Goal: Find specific page/section: Find specific page/section

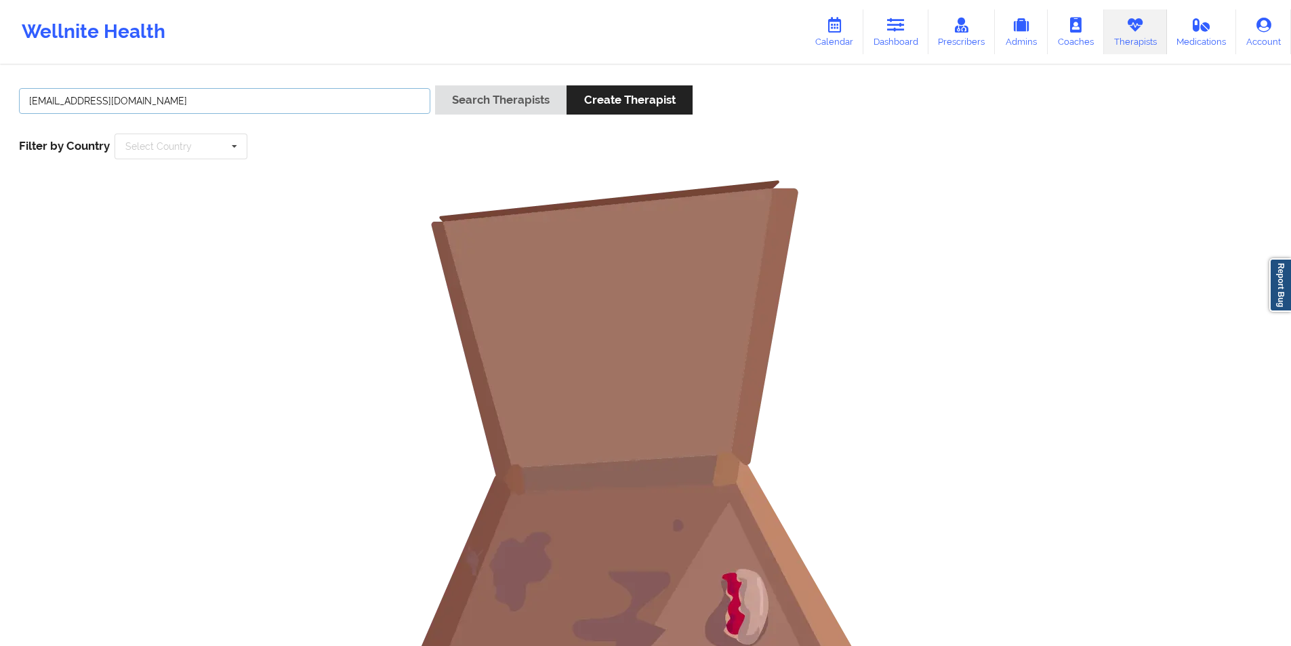
click at [266, 101] on input "[EMAIL_ADDRESS][DOMAIN_NAME]" at bounding box center [224, 101] width 411 height 26
drag, startPoint x: 0, startPoint y: 0, endPoint x: 266, endPoint y: 101, distance: 284.8
click at [266, 101] on input "[EMAIL_ADDRESS][DOMAIN_NAME]" at bounding box center [224, 101] width 411 height 26
paste input "mariceliancaro@gmai"
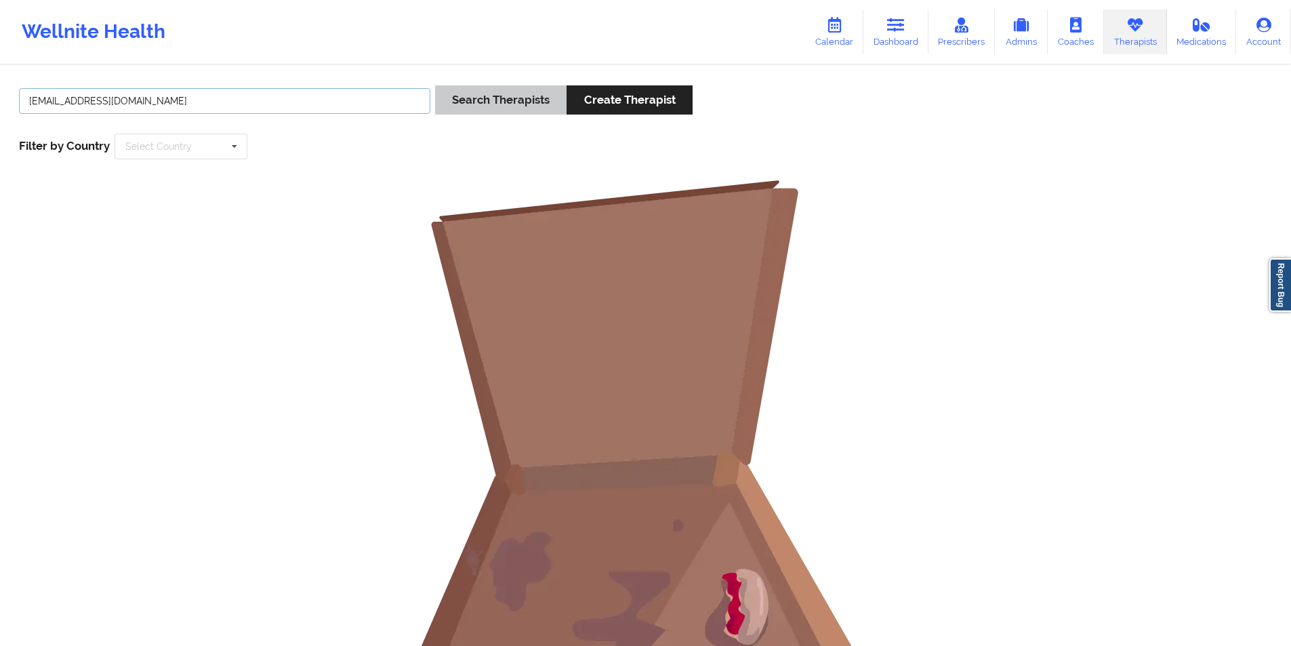
type input "[EMAIL_ADDRESS][DOMAIN_NAME]"
click at [515, 94] on button "Search Therapists" at bounding box center [500, 99] width 131 height 29
click at [974, 35] on link "Prescribers" at bounding box center [961, 31] width 67 height 45
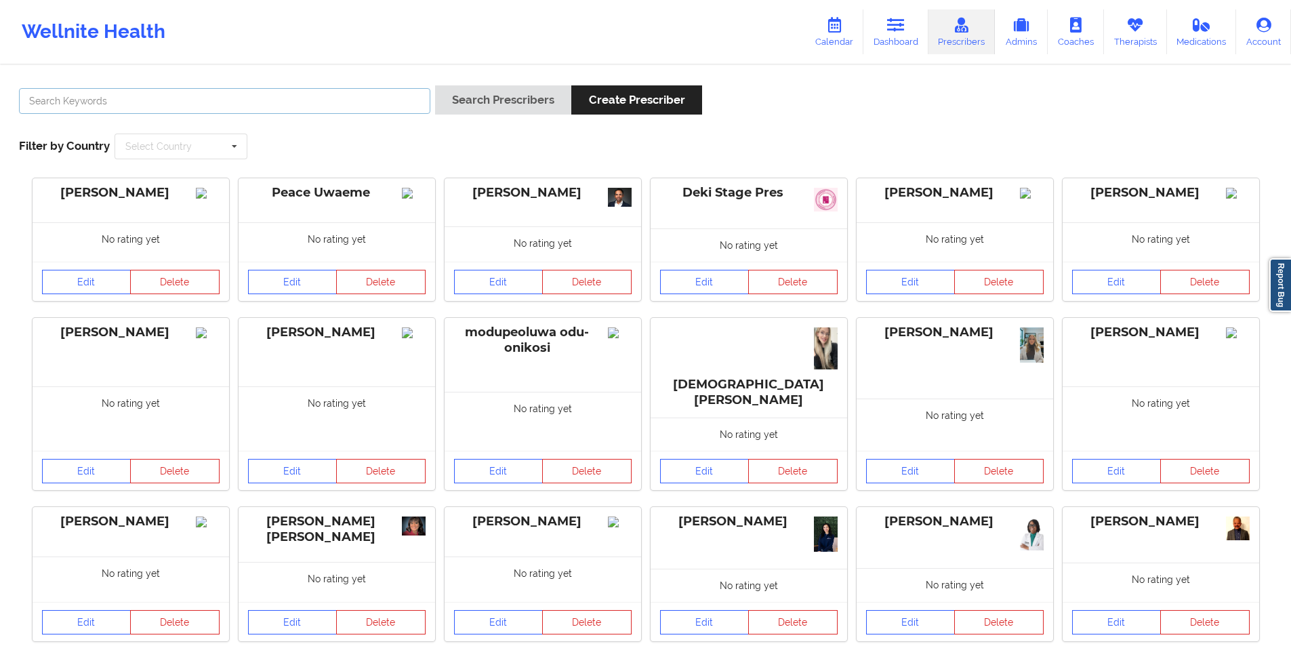
click at [212, 102] on input "text" at bounding box center [224, 101] width 411 height 26
paste input "[EMAIL_ADDRESS][DOMAIN_NAME]"
click at [514, 96] on button "Search Prescribers" at bounding box center [503, 99] width 136 height 29
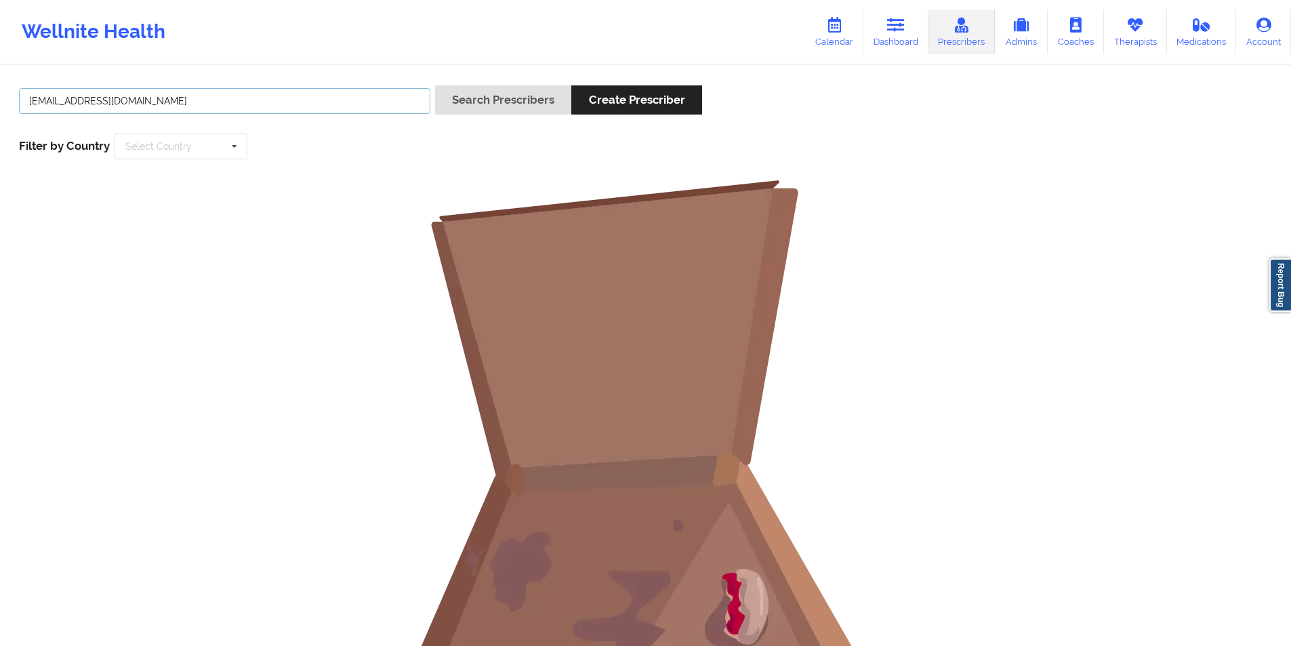
click at [234, 98] on input "[EMAIL_ADDRESS][DOMAIN_NAME]" at bounding box center [224, 101] width 411 height 26
paste input "doctorcaromd"
type input "[EMAIL_ADDRESS][DOMAIN_NAME]"
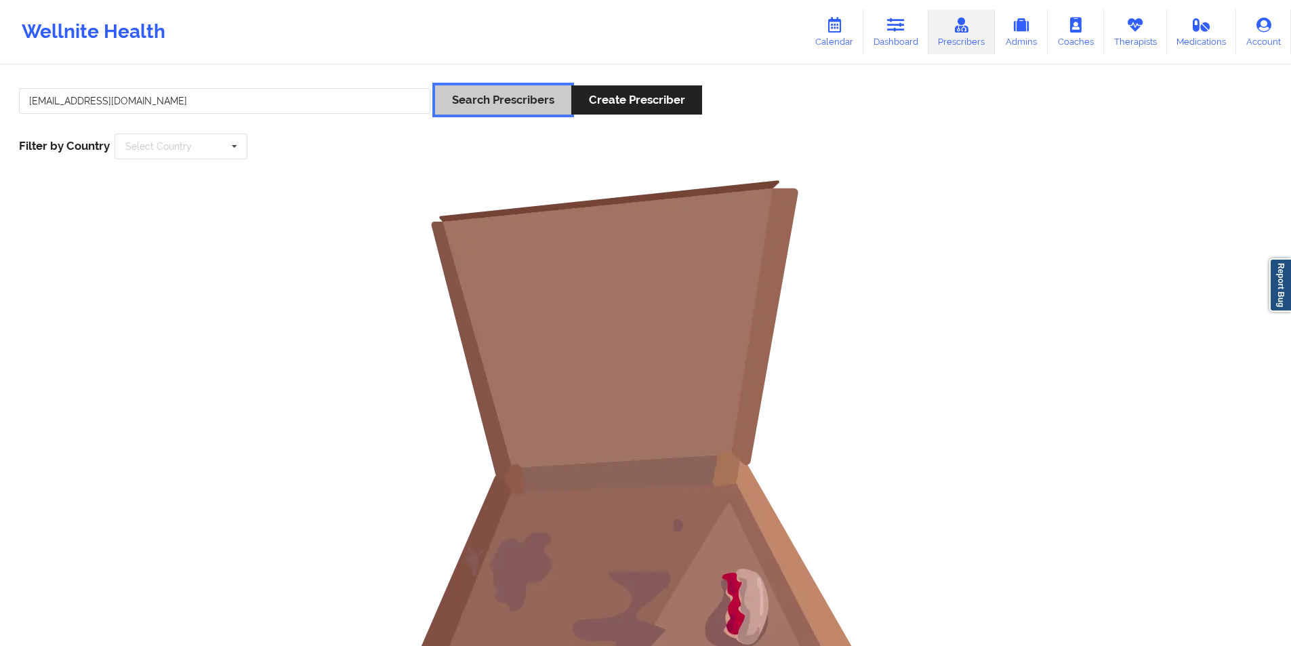
click at [508, 96] on button "Search Prescribers" at bounding box center [503, 99] width 136 height 29
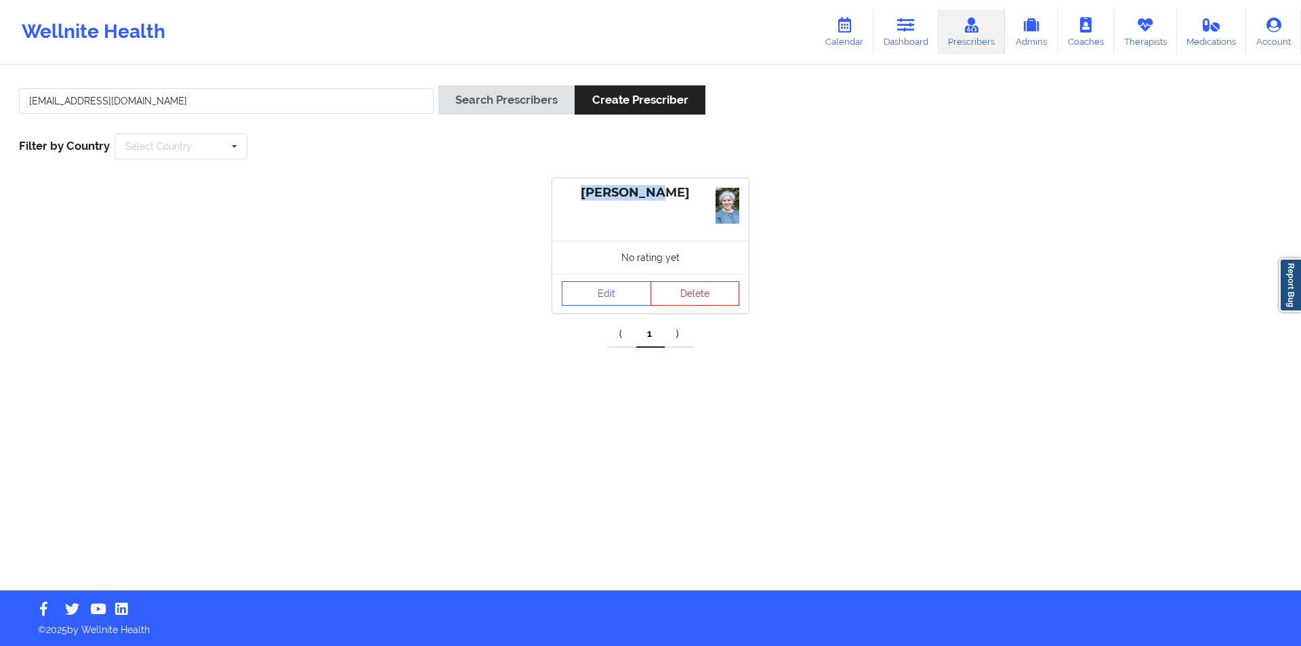
drag, startPoint x: 675, startPoint y: 194, endPoint x: 601, endPoint y: 193, distance: 73.9
click at [601, 193] on div "[PERSON_NAME]" at bounding box center [651, 193] width 178 height 16
copy div "[PERSON_NAME]"
